Goal: Navigation & Orientation: Find specific page/section

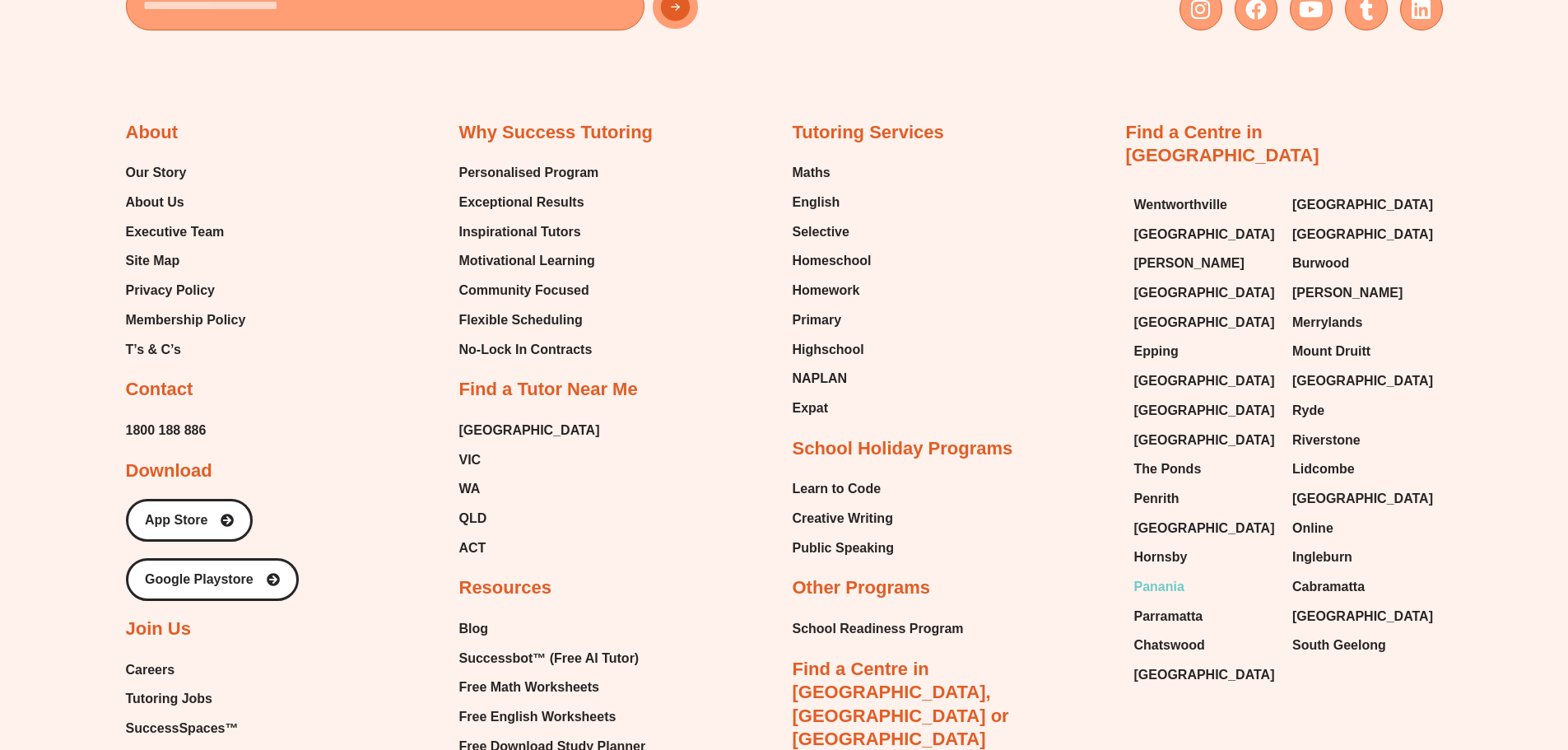
scroll to position [7008, 0]
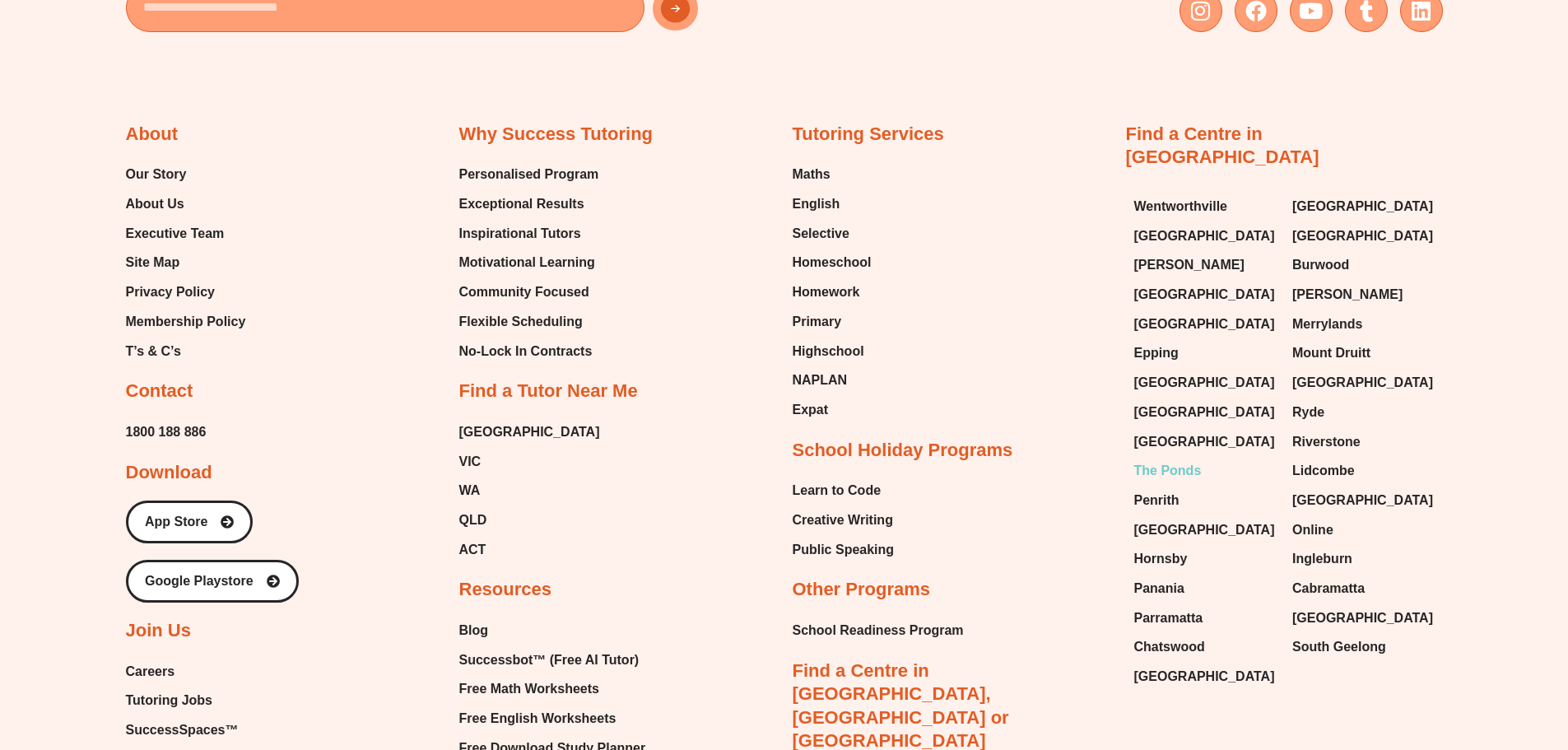
click at [1179, 459] on span "The Ponds" at bounding box center [1168, 471] width 68 height 25
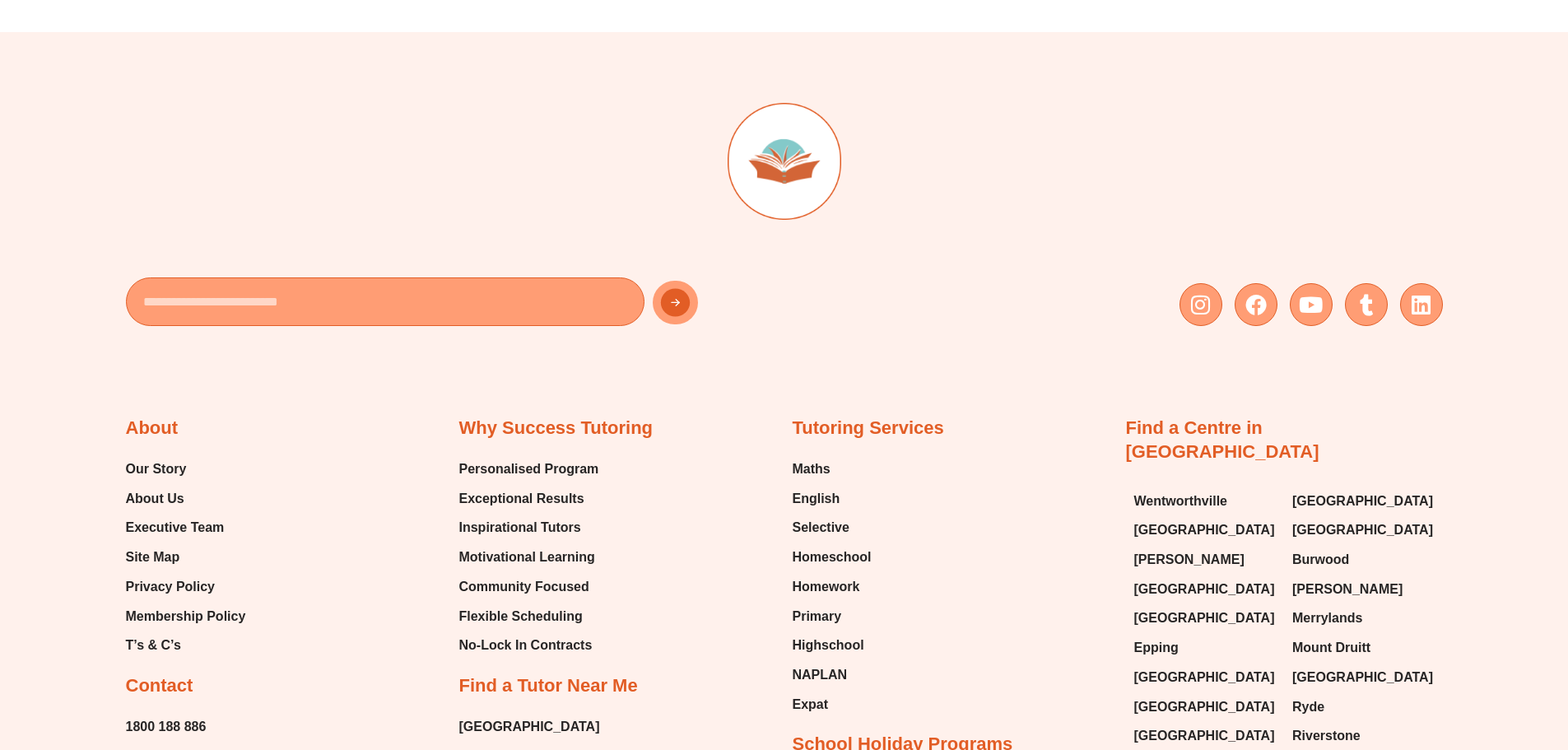
scroll to position [9967, 0]
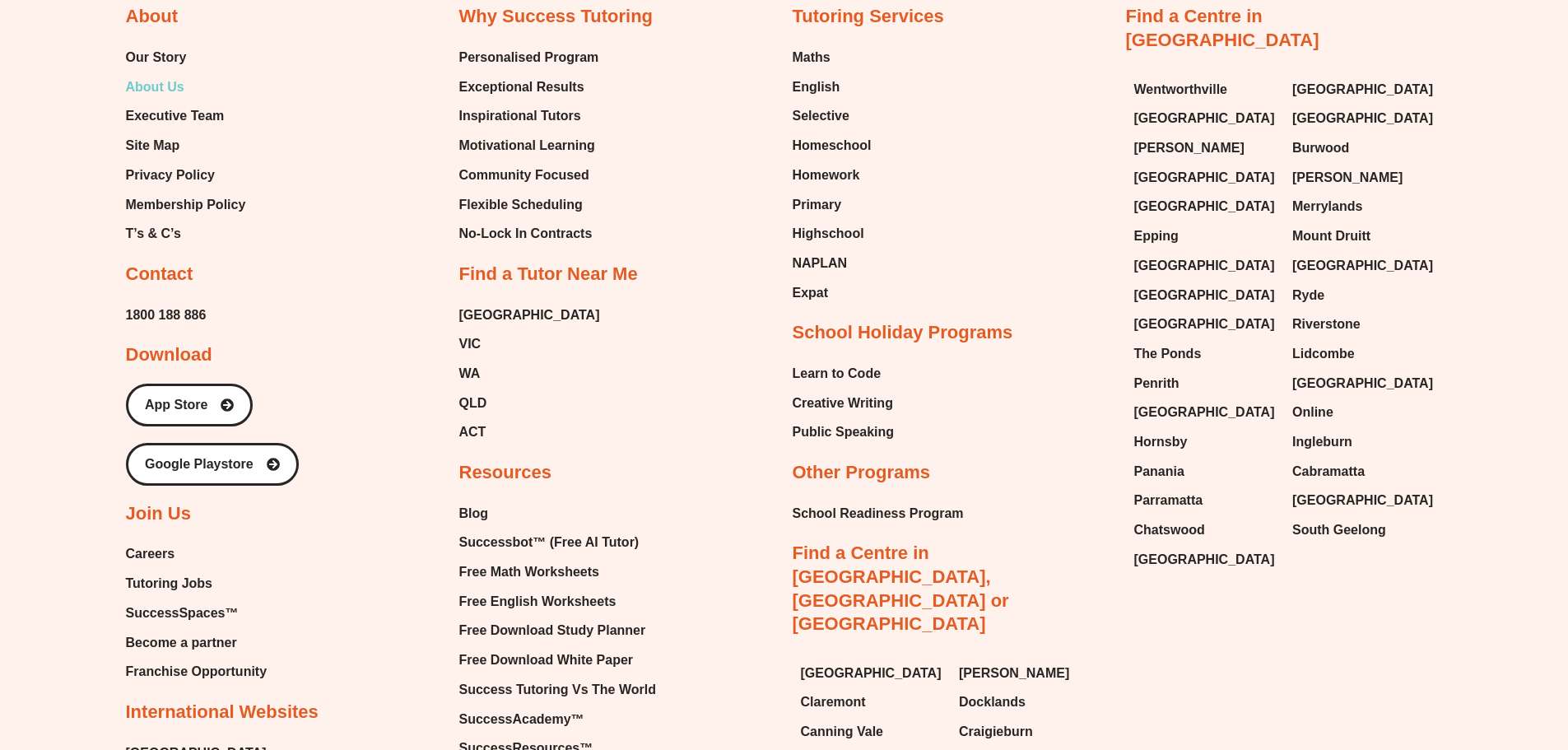
click at [130, 100] on span "About Us" at bounding box center [155, 87] width 58 height 25
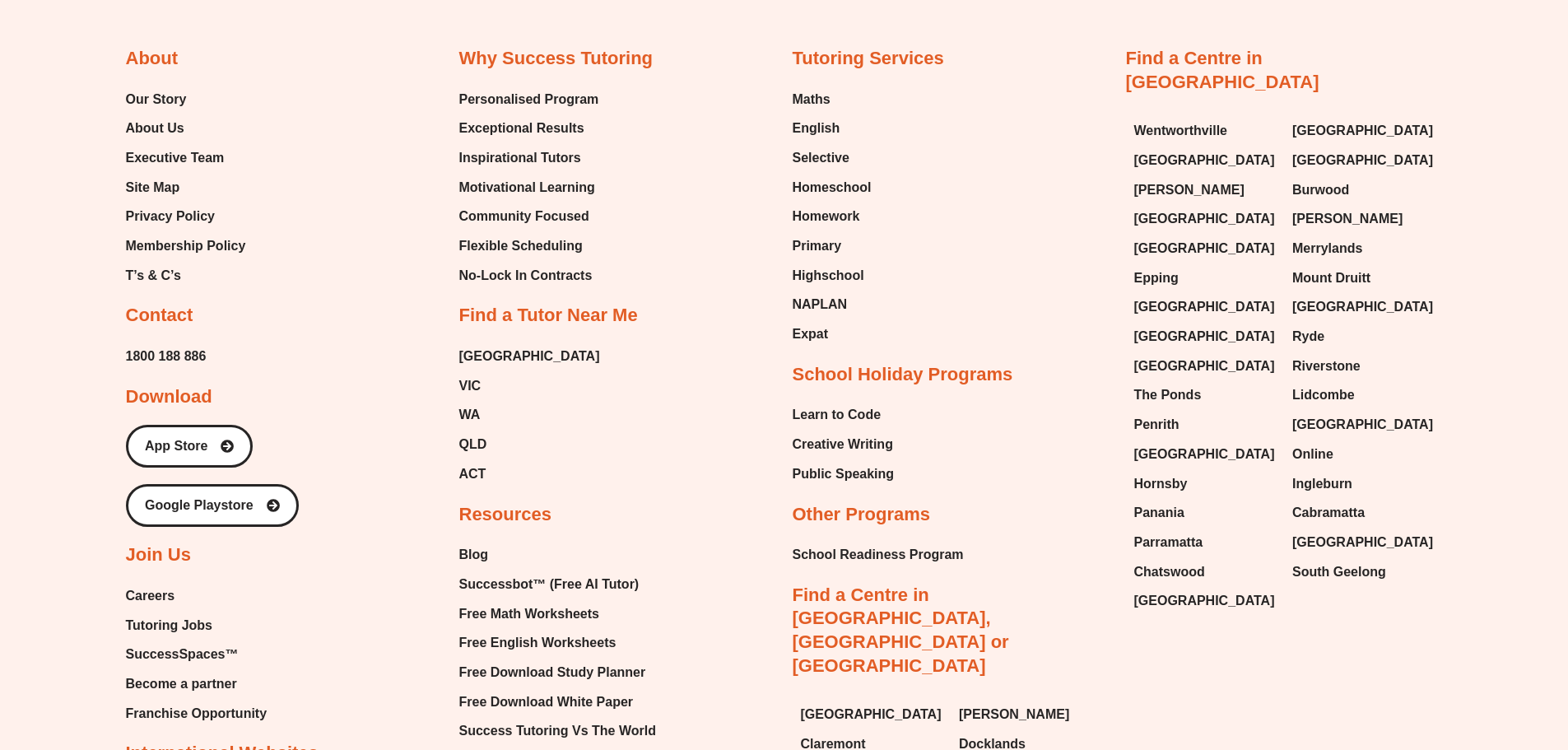
scroll to position [3863, 0]
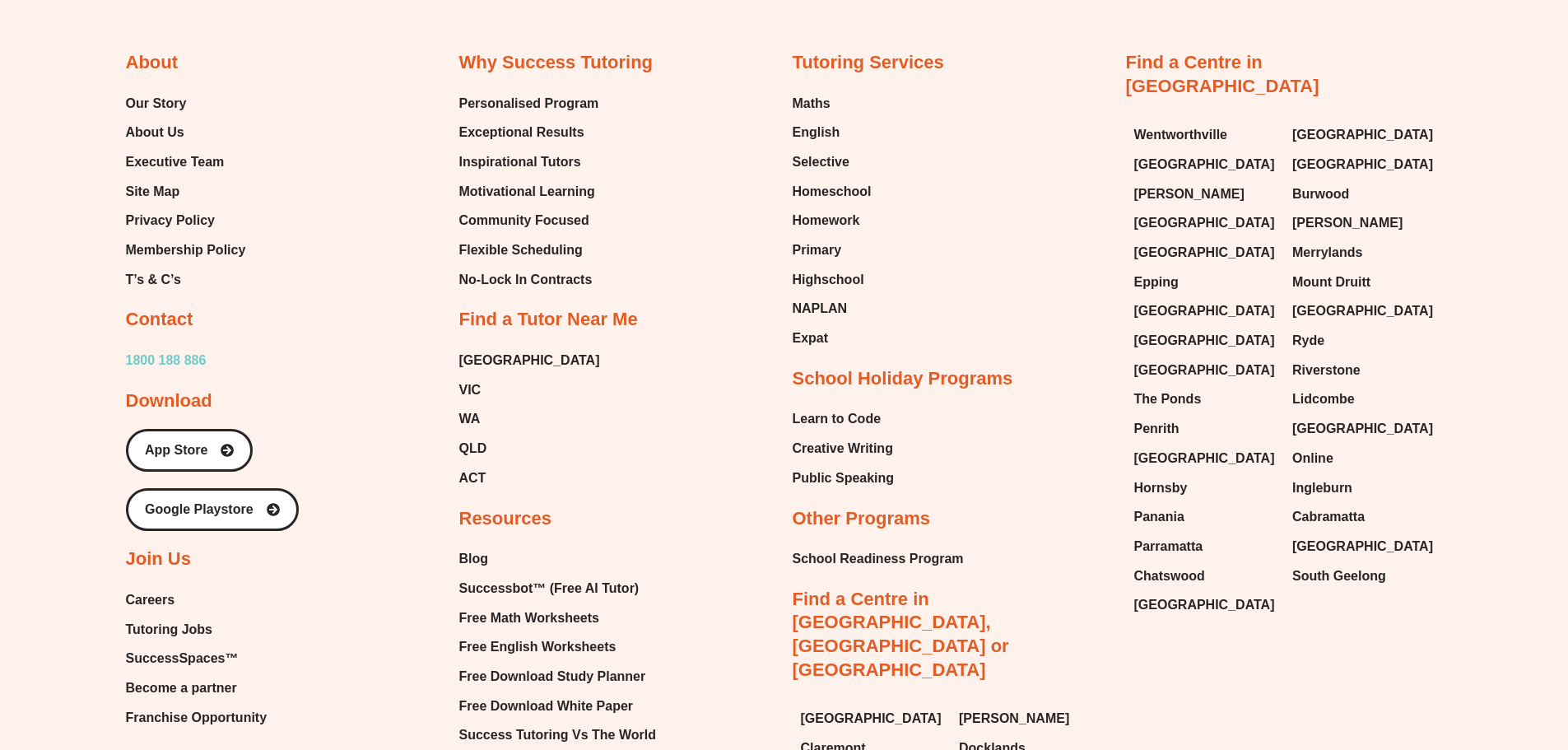
click at [167, 359] on span "1800 188 886" at bounding box center [167, 361] width 80 height 25
click at [158, 281] on span "T’s & C’s" at bounding box center [154, 281] width 56 height 25
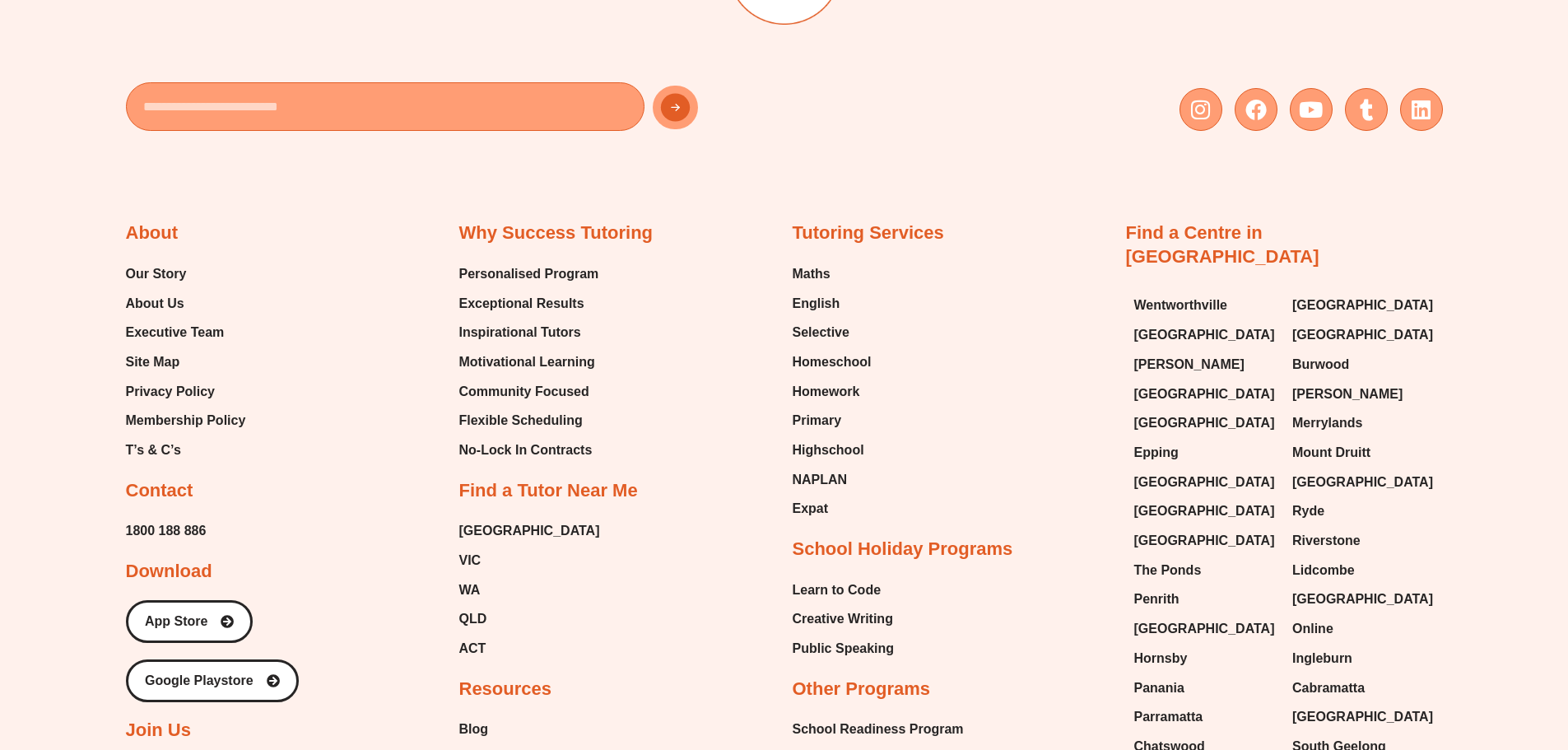
scroll to position [6325, 0]
